Goal: Information Seeking & Learning: Learn about a topic

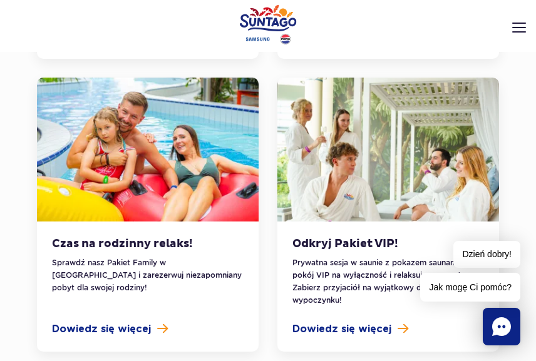
scroll to position [1127, 0]
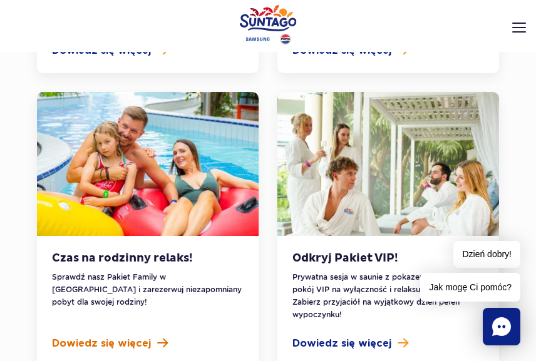
click at [120, 336] on span "Dowiedz się więcej" at bounding box center [101, 343] width 99 height 15
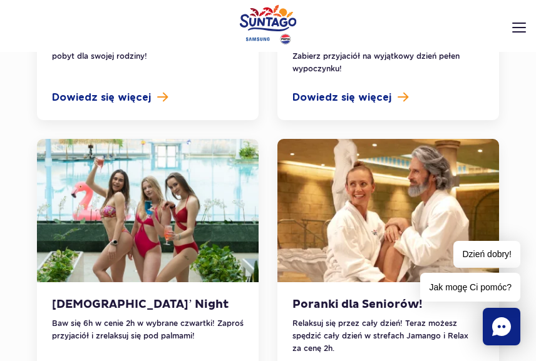
scroll to position [1378, 0]
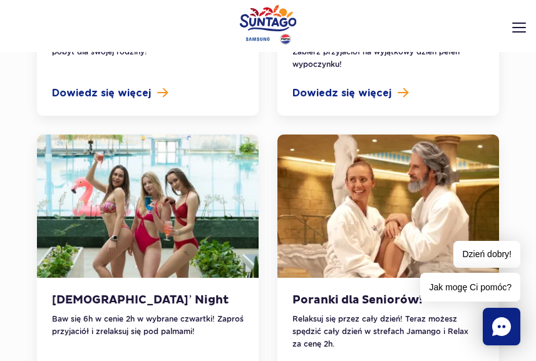
click at [150, 313] on p "Baw się 6h w cenie 2h w wybrane czwartki! Zaproś przyjaciół i zrelaksuj się pod…" at bounding box center [148, 325] width 192 height 25
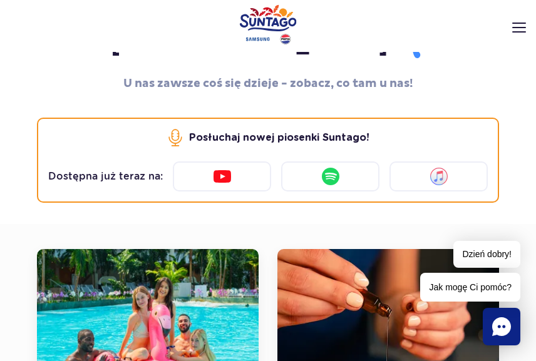
scroll to position [313, 0]
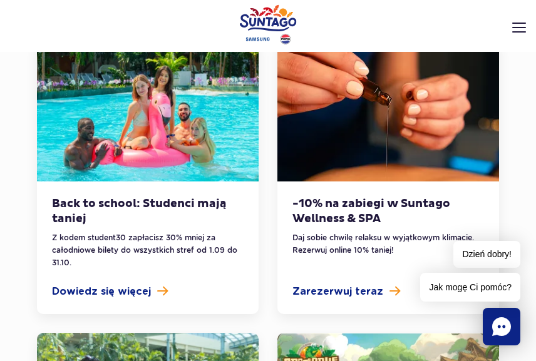
drag, startPoint x: 118, startPoint y: 259, endPoint x: 194, endPoint y: 248, distance: 76.6
click at [118, 284] on span "Dowiedz się więcej" at bounding box center [101, 291] width 99 height 15
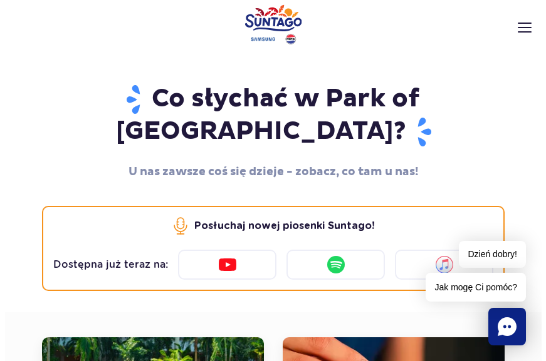
scroll to position [0, 0]
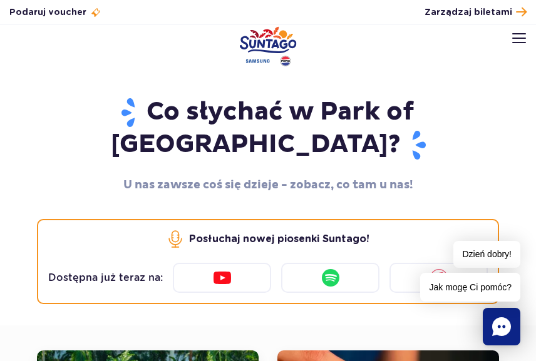
click at [521, 34] on img at bounding box center [519, 38] width 14 height 10
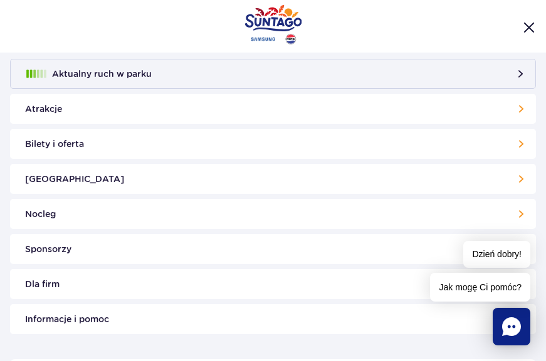
click at [305, 142] on link "Bilety i oferta" at bounding box center [273, 144] width 526 height 30
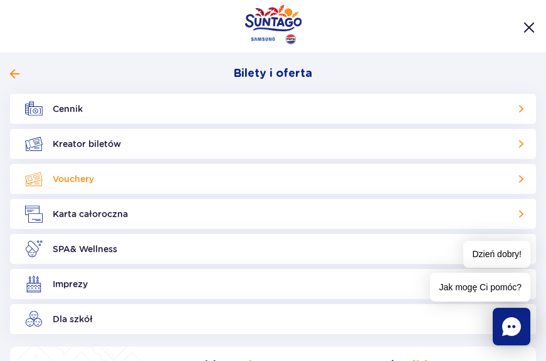
click at [216, 184] on link "Vouchery" at bounding box center [273, 179] width 526 height 30
click at [222, 217] on link "Karta całoroczna" at bounding box center [273, 214] width 526 height 30
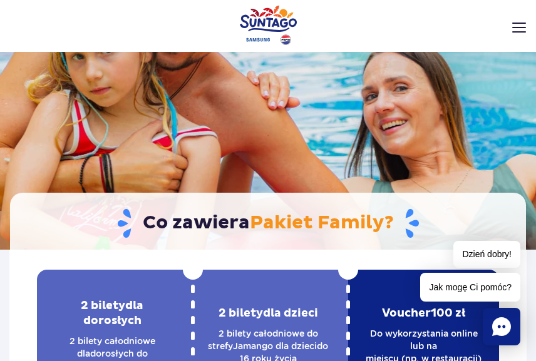
scroll to position [63, 0]
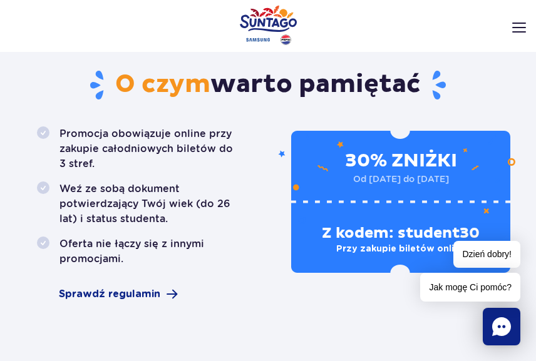
scroll to position [746, 0]
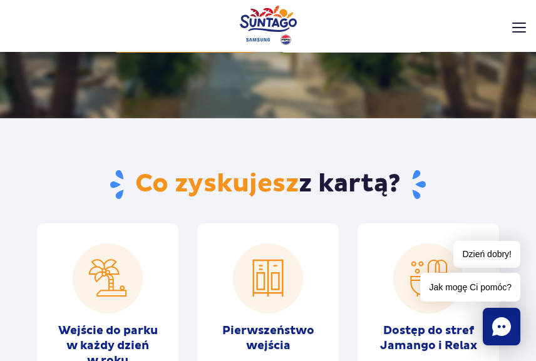
scroll to position [188, 0]
